Goal: Information Seeking & Learning: Find specific fact

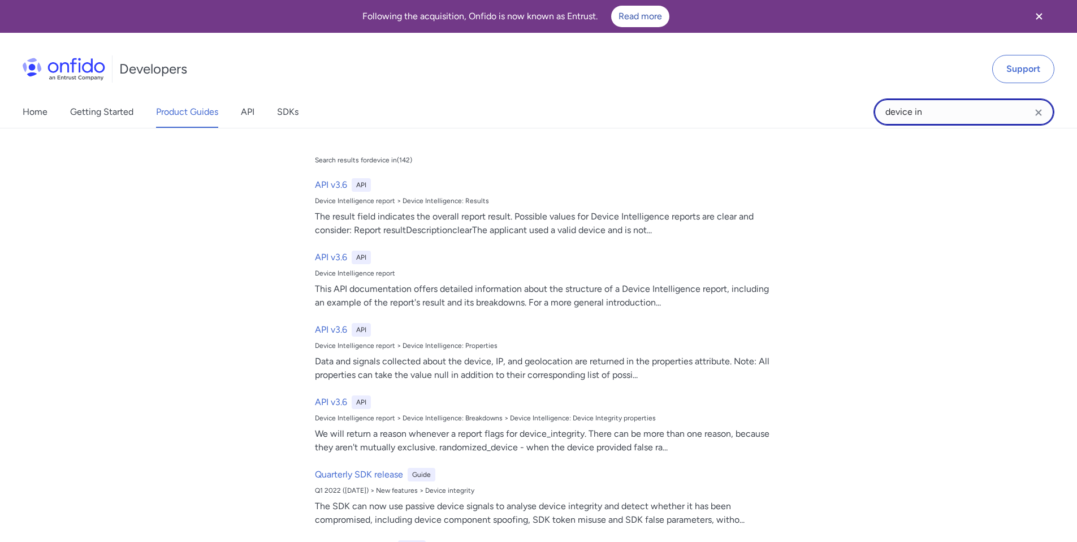
click at [962, 107] on input "device in" at bounding box center [964, 111] width 181 height 27
click at [963, 107] on input "device in" at bounding box center [964, 111] width 181 height 27
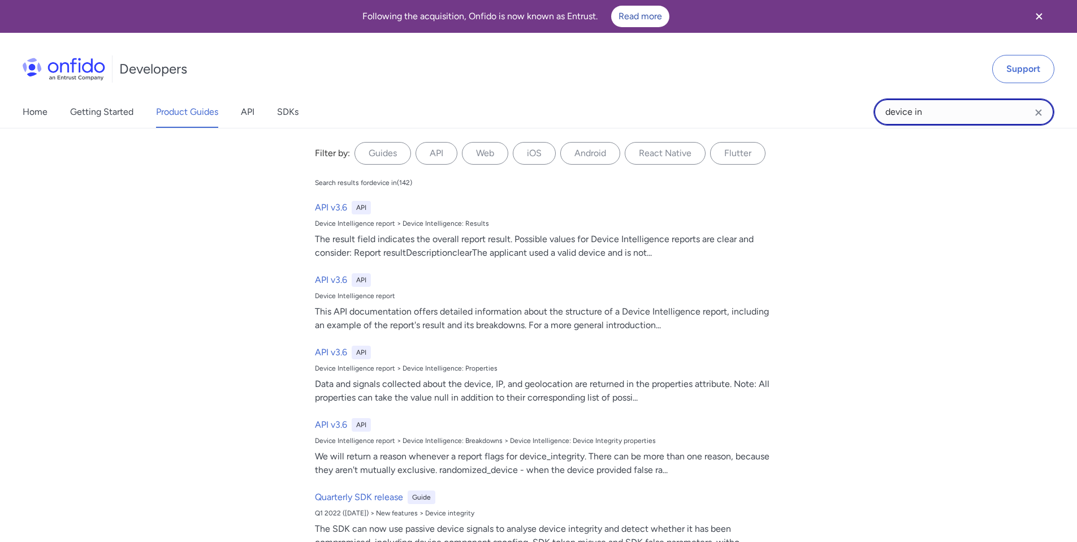
click at [963, 107] on input "device in" at bounding box center [964, 111] width 181 height 27
click at [967, 106] on input "device in" at bounding box center [964, 111] width 181 height 27
click at [966, 106] on input "device in" at bounding box center [964, 111] width 181 height 27
type input "compromised documents"
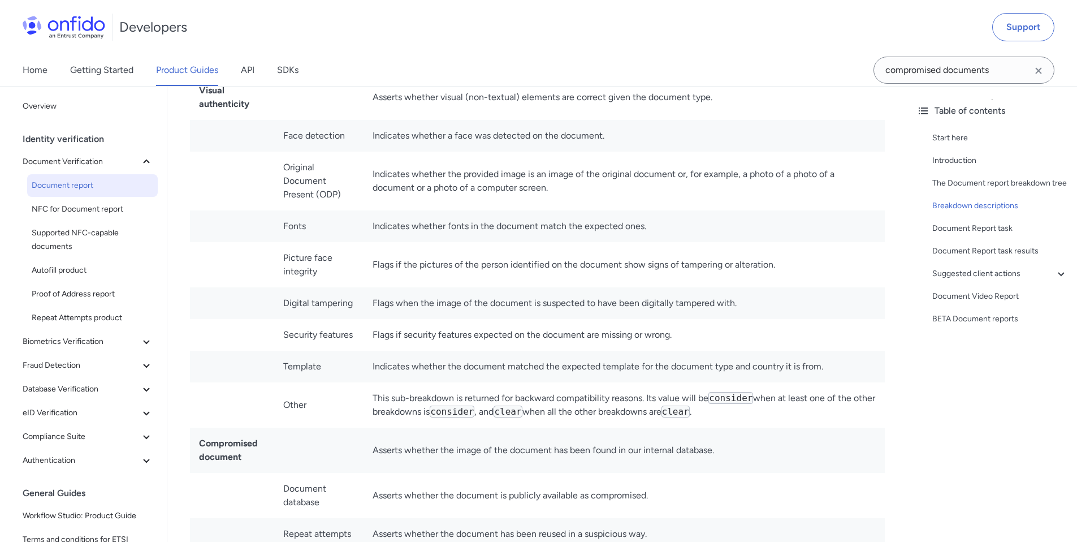
scroll to position [4509, 0]
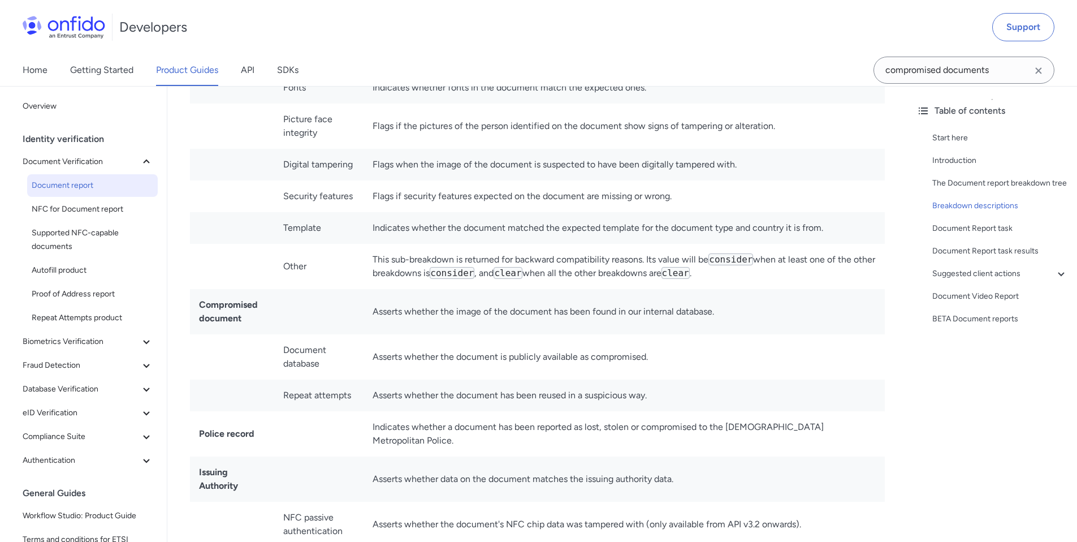
click at [659, 347] on td "Asserts whether the document is publicly available as compromised." at bounding box center [624, 356] width 521 height 45
drag, startPoint x: 665, startPoint y: 347, endPoint x: 369, endPoint y: 345, distance: 296.3
click at [369, 345] on td "Asserts whether the document is publicly available as compromised." at bounding box center [624, 356] width 521 height 45
copy td "Asserts whether the document is publicly available as compromised."
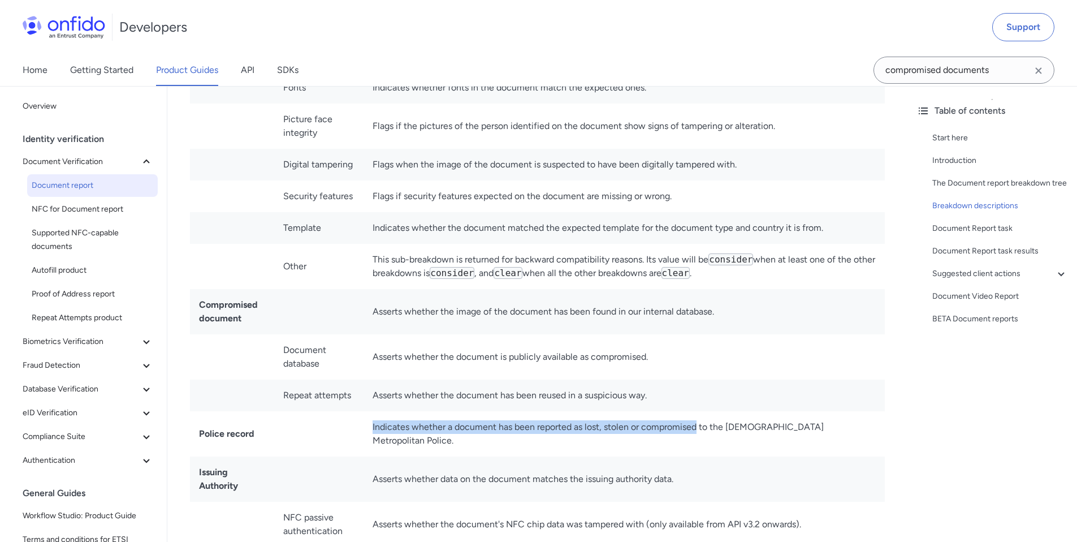
drag, startPoint x: 700, startPoint y: 414, endPoint x: 371, endPoint y: 413, distance: 328.5
click at [370, 413] on td "Indicates whether a document has been reported as lost, stolen or compromised t…" at bounding box center [624, 433] width 521 height 45
copy td "Indicates whether a document has been reported as lost, stolen or compromised"
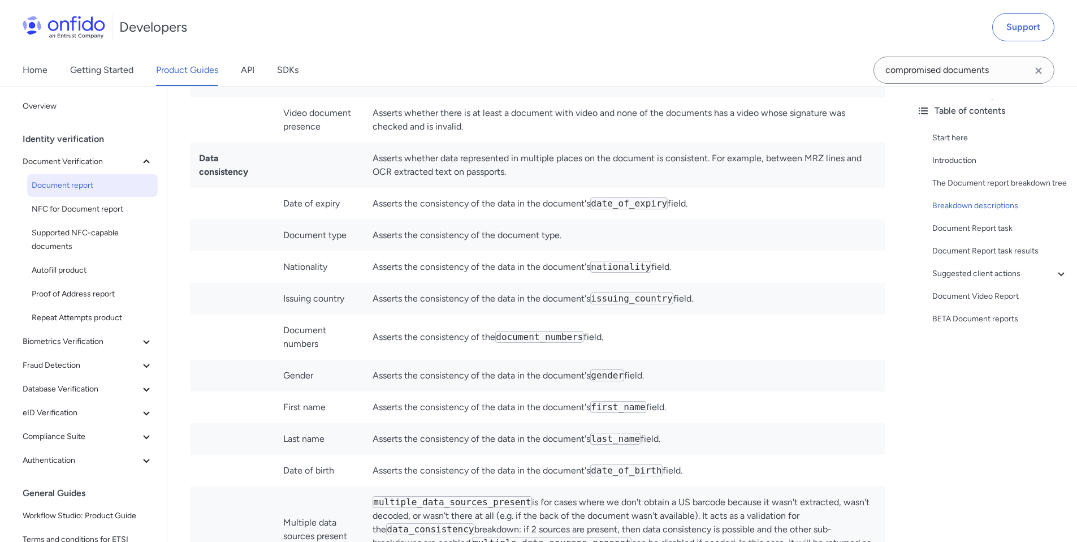
scroll to position [3866, 0]
